Goal: Ask a question

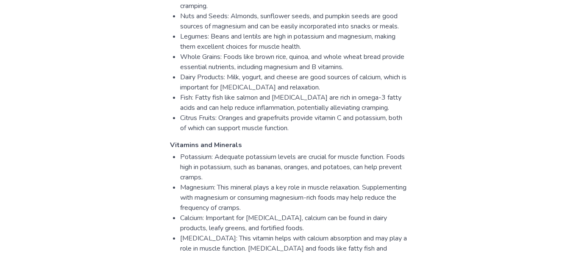
scroll to position [558, 0]
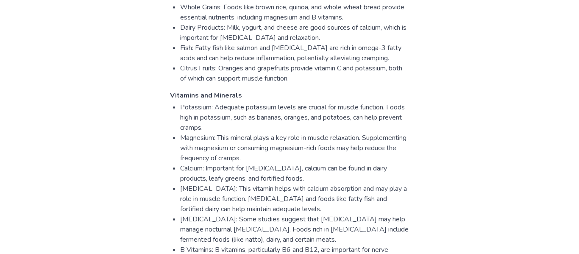
scroll to position [607, 0]
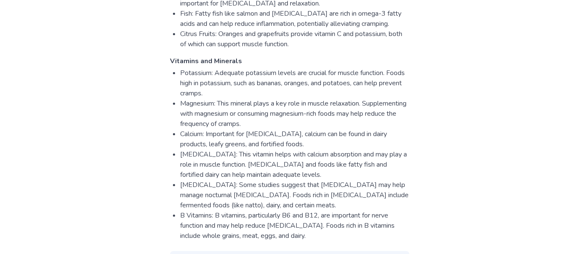
scroll to position [642, 0]
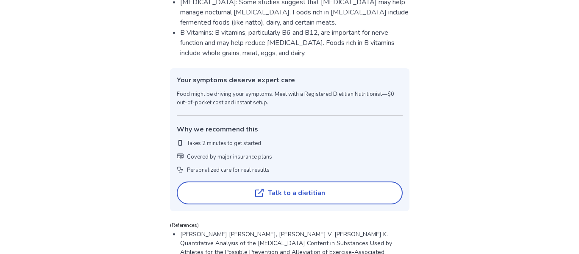
scroll to position [824, 0]
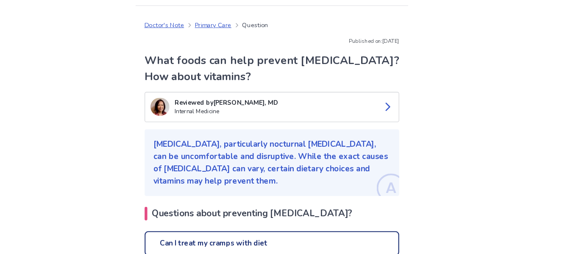
scroll to position [22, 0]
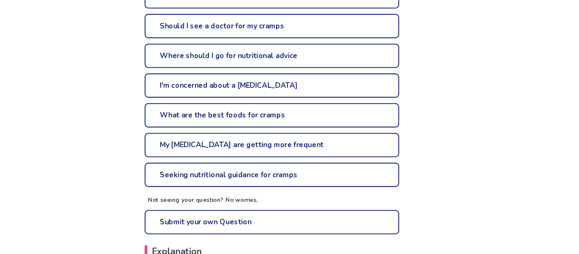
scroll to position [243, 0]
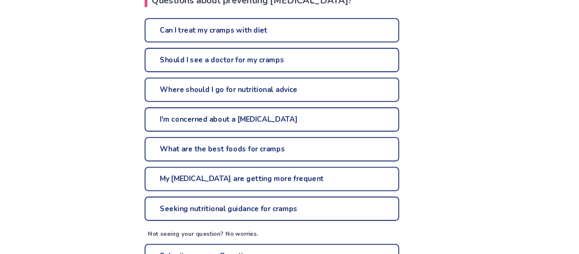
scroll to position [223, 0]
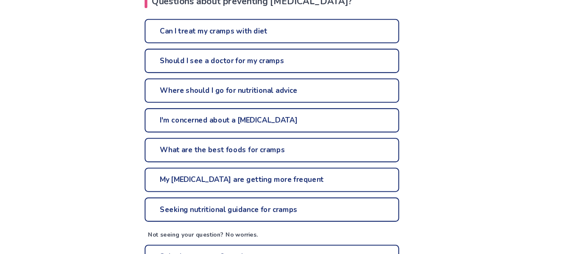
click at [267, 112] on link "I'm concerned about a [MEDICAL_DATA]" at bounding box center [289, 113] width 239 height 23
click at [225, 56] on link "Should I see a doctor for my cramps" at bounding box center [289, 57] width 239 height 23
